Goal: Find contact information: Find contact information

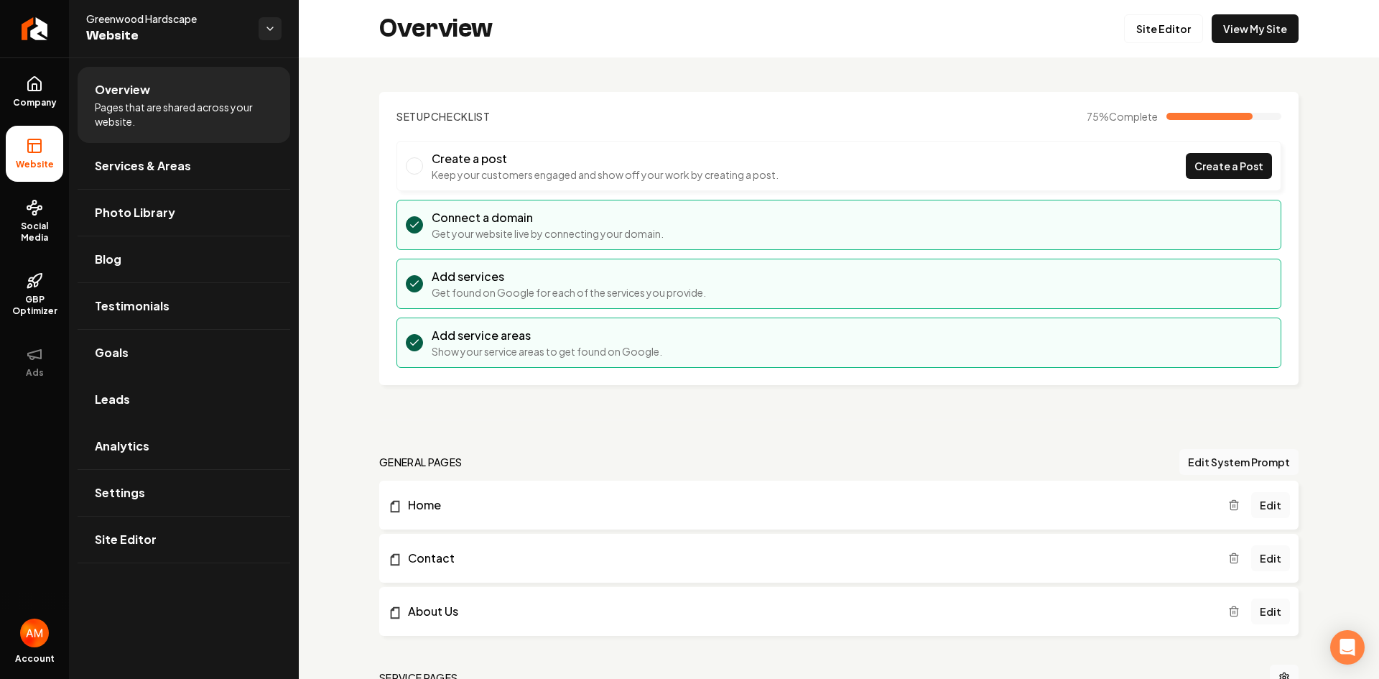
click at [198, 410] on link "Leads" at bounding box center [184, 399] width 213 height 46
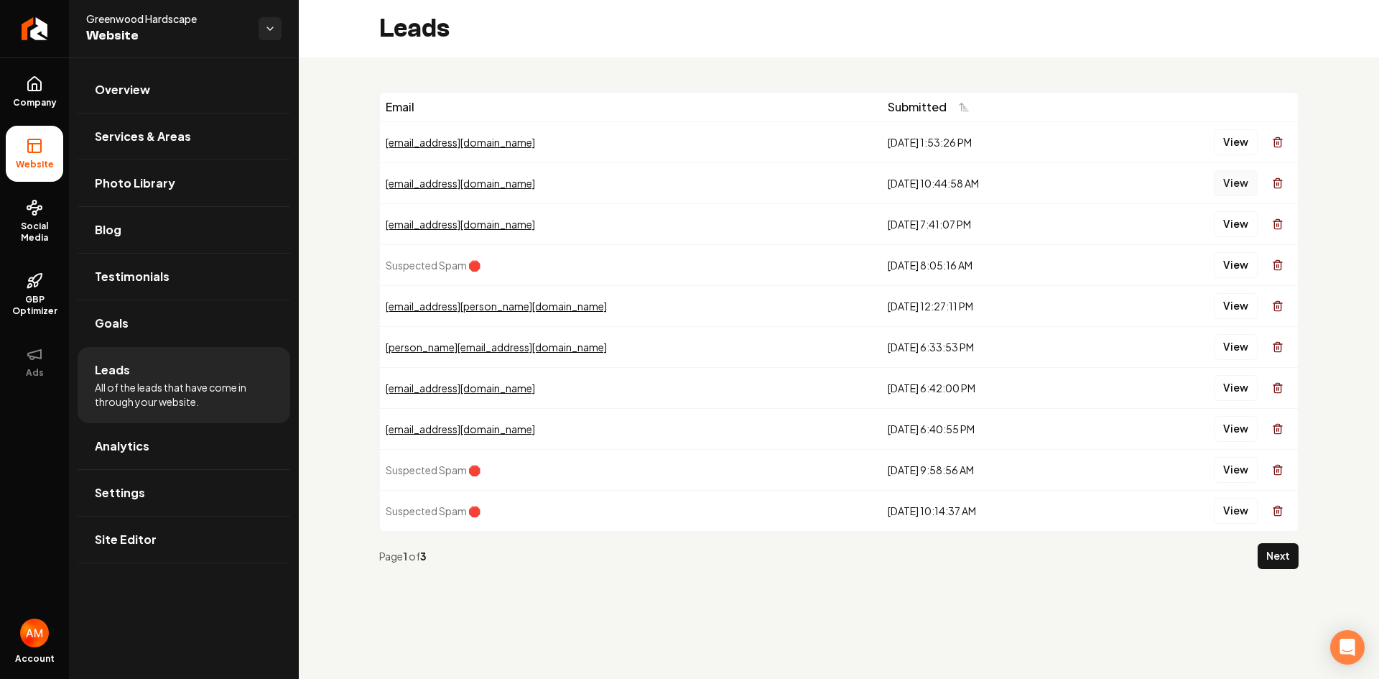
click at [1237, 179] on button "View" at bounding box center [1236, 183] width 44 height 26
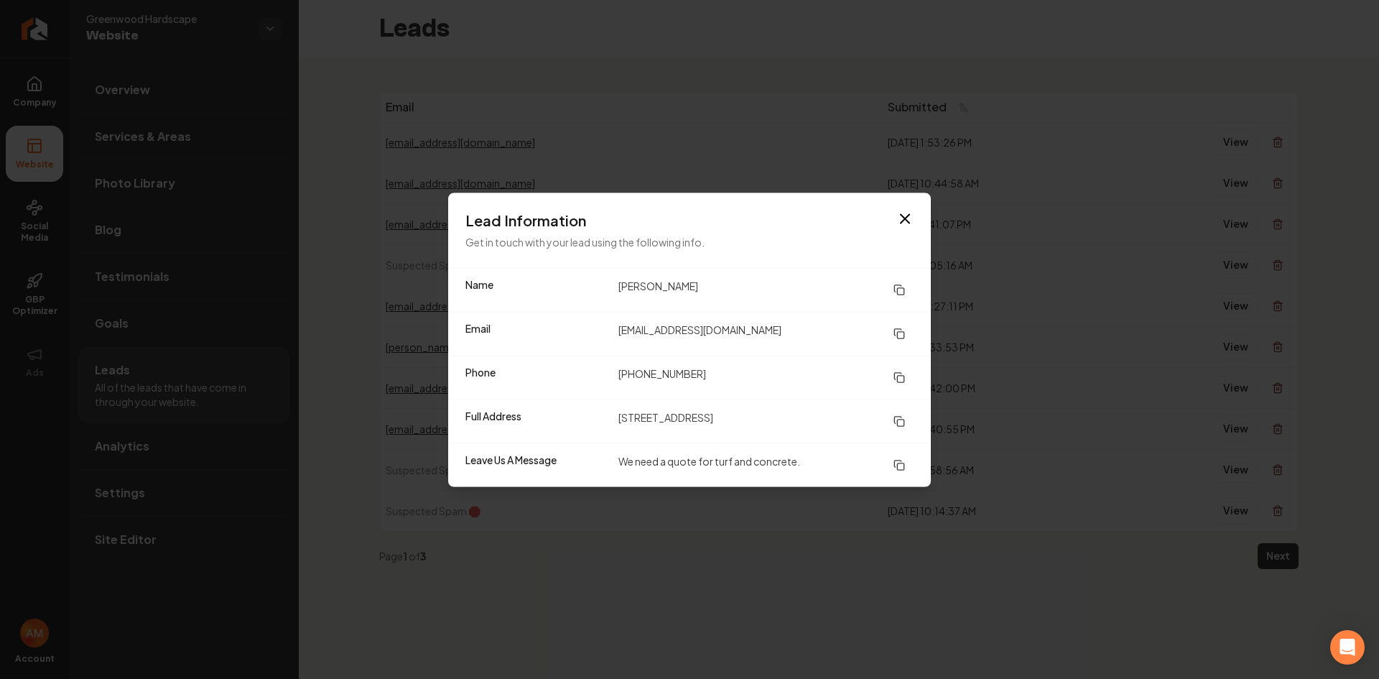
click at [618, 418] on div "Full Address [STREET_ADDRESS]" at bounding box center [689, 421] width 483 height 44
drag, startPoint x: 620, startPoint y: 418, endPoint x: 699, endPoint y: 419, distance: 79.0
click at [699, 419] on dd "[STREET_ADDRESS]" at bounding box center [765, 421] width 295 height 26
copy dd "750 Carnation Ln"
drag, startPoint x: 618, startPoint y: 371, endPoint x: 693, endPoint y: 371, distance: 75.4
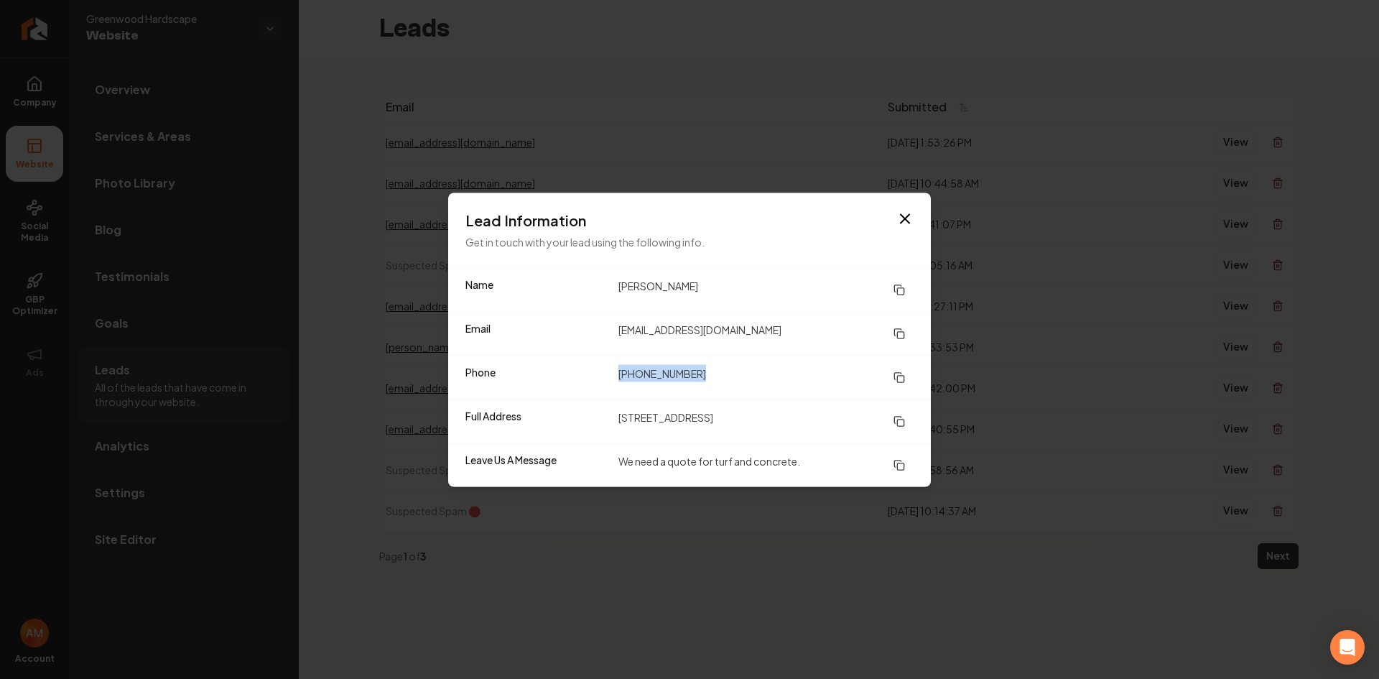
click at [693, 371] on div "Phone [PHONE_NUMBER]" at bounding box center [689, 377] width 483 height 44
copy dd "[PHONE_NUMBER]"
drag, startPoint x: 621, startPoint y: 332, endPoint x: 760, endPoint y: 340, distance: 138.8
click at [760, 340] on dd "[EMAIL_ADDRESS][DOMAIN_NAME]" at bounding box center [765, 333] width 295 height 26
copy dd "[EMAIL_ADDRESS][DOMAIN_NAME]"
